Goal: Information Seeking & Learning: Learn about a topic

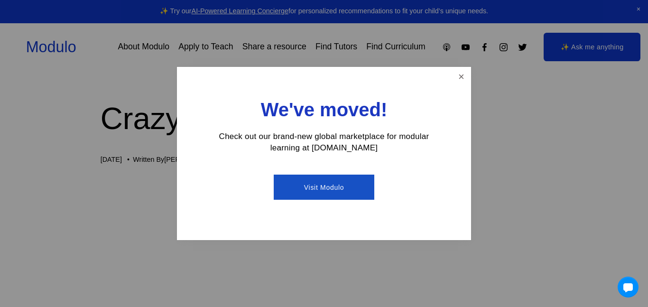
click at [448, 68] on div "We've moved! Check out our brand-new global marketplace for modular learning at…" at bounding box center [324, 153] width 294 height 173
click at [463, 68] on link "Close" at bounding box center [461, 76] width 17 height 17
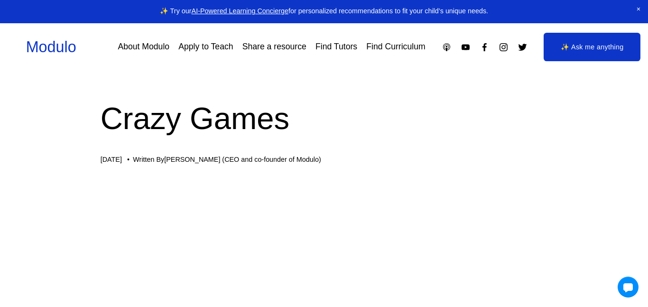
click at [464, 70] on div "Skip to Content Modulo About Modulo Apply to Teach Share a resource Find Tutors" at bounding box center [324, 47] width 648 height 48
click at [465, 47] on icon "YouTube" at bounding box center [465, 47] width 10 height 10
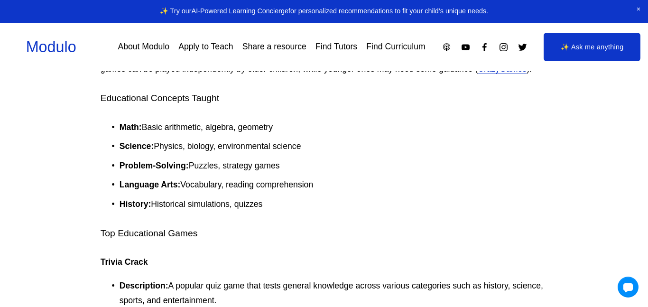
scroll to position [856, 0]
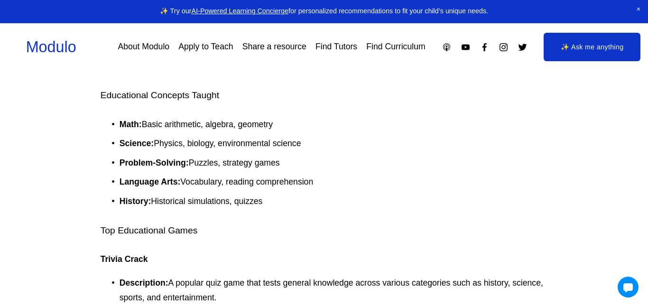
click at [604, 46] on link "✨ Ask me anything" at bounding box center [591, 47] width 97 height 28
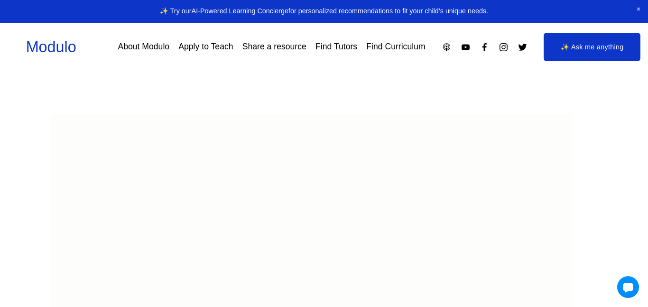
click at [626, 282] on div at bounding box center [628, 287] width 22 height 22
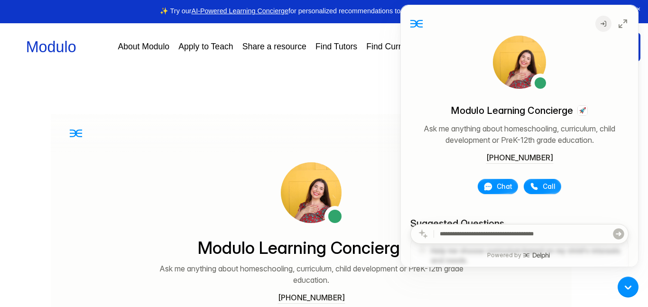
click at [360, 100] on div at bounding box center [324, 303] width 648 height 465
click at [384, 91] on div at bounding box center [324, 303] width 648 height 465
click at [623, 24] on icon at bounding box center [622, 23] width 11 height 11
